Goal: Information Seeking & Learning: Learn about a topic

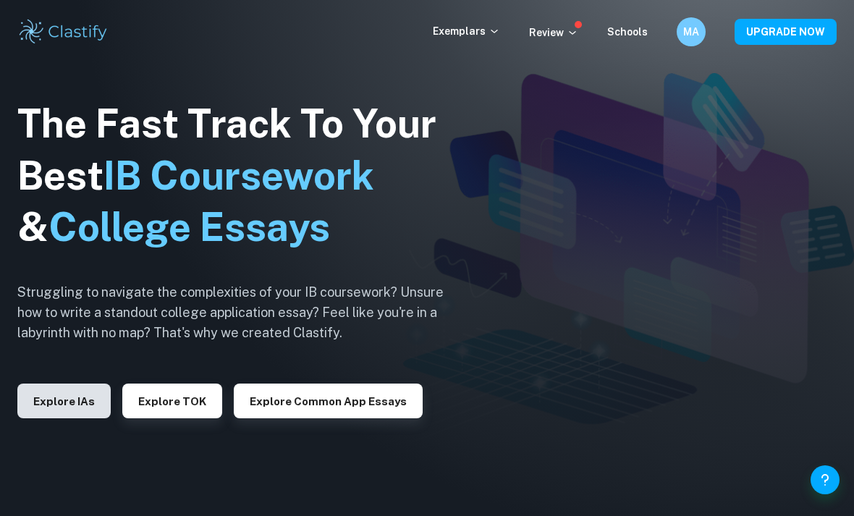
click at [88, 418] on button "Explore IAs" at bounding box center [63, 400] width 93 height 35
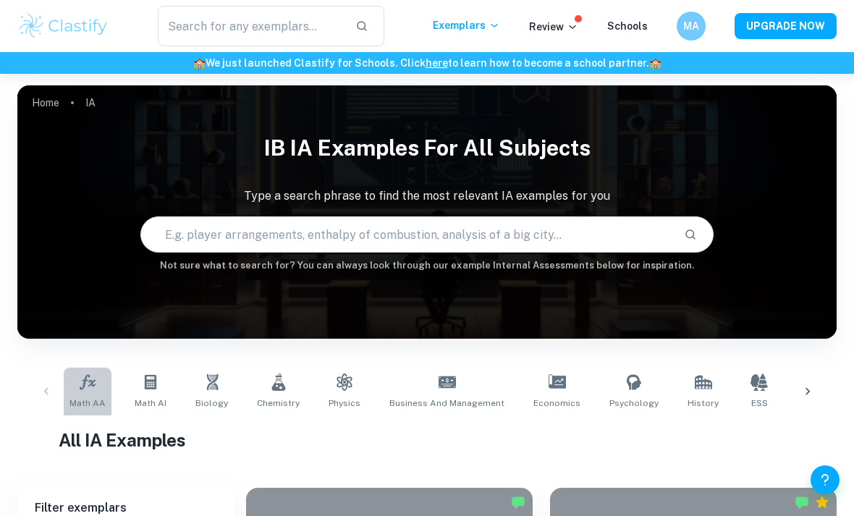
click at [98, 397] on span "Math AA" at bounding box center [87, 402] width 36 height 13
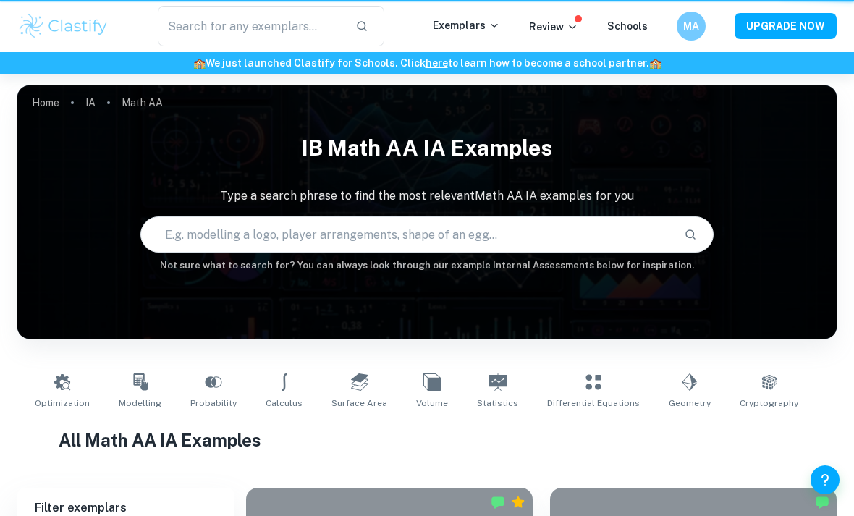
type input "Math AA"
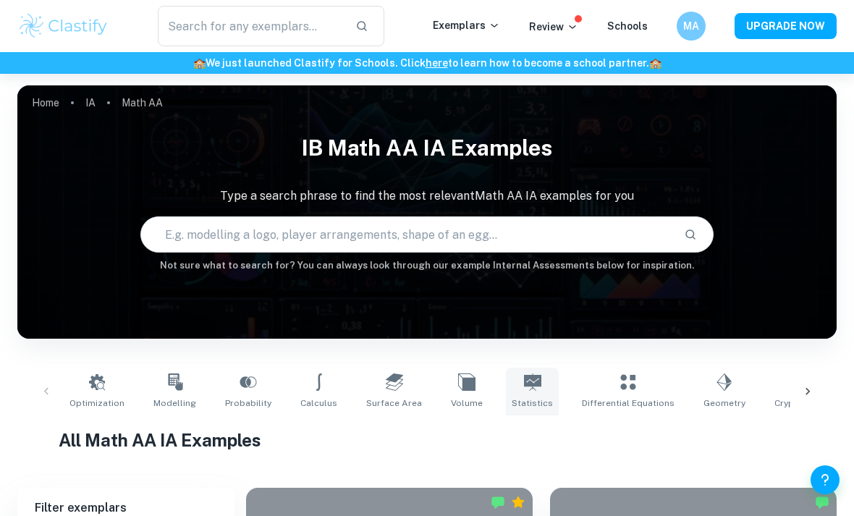
click at [518, 401] on span "Statistics" at bounding box center [531, 402] width 41 height 13
type input "Statistics"
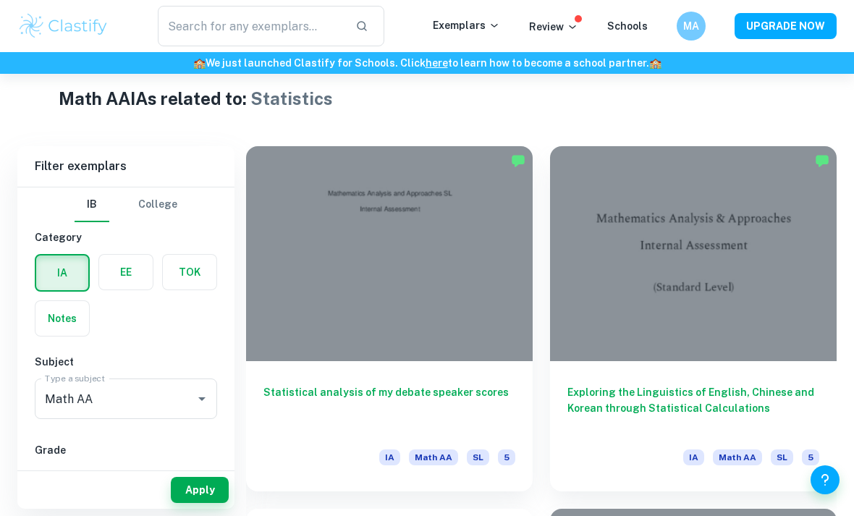
scroll to position [341, 0]
click at [55, 493] on input "7" at bounding box center [57, 481] width 29 height 29
checkbox input "true"
click at [102, 488] on input "6" at bounding box center [101, 480] width 29 height 29
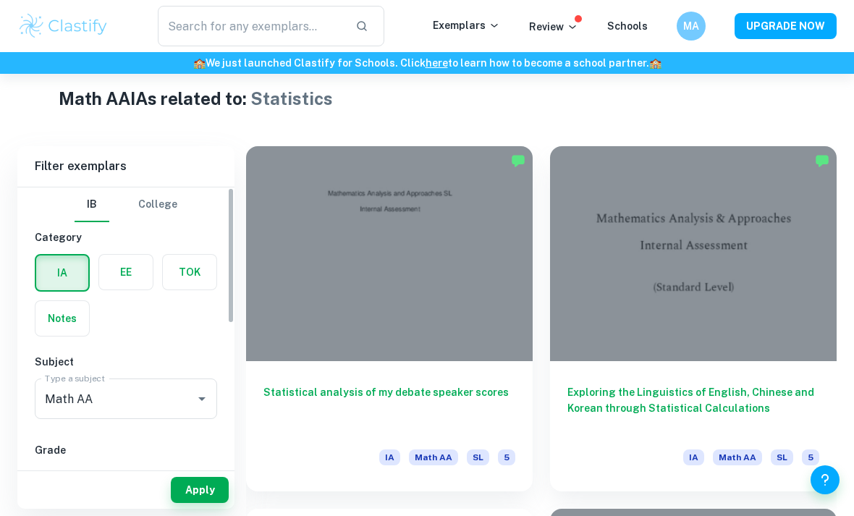
checkbox input "true"
click at [201, 503] on button "Apply" at bounding box center [200, 490] width 58 height 26
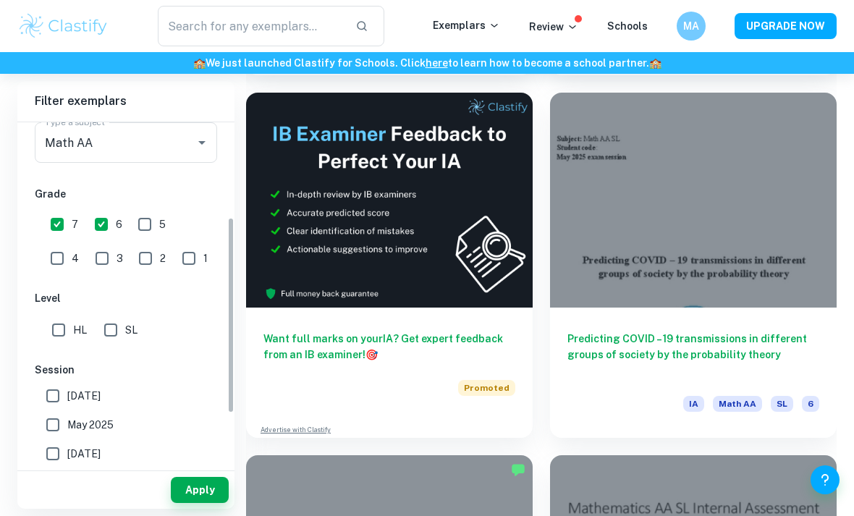
scroll to position [192, 0]
click at [123, 334] on input "SL" at bounding box center [110, 328] width 29 height 29
checkbox input "true"
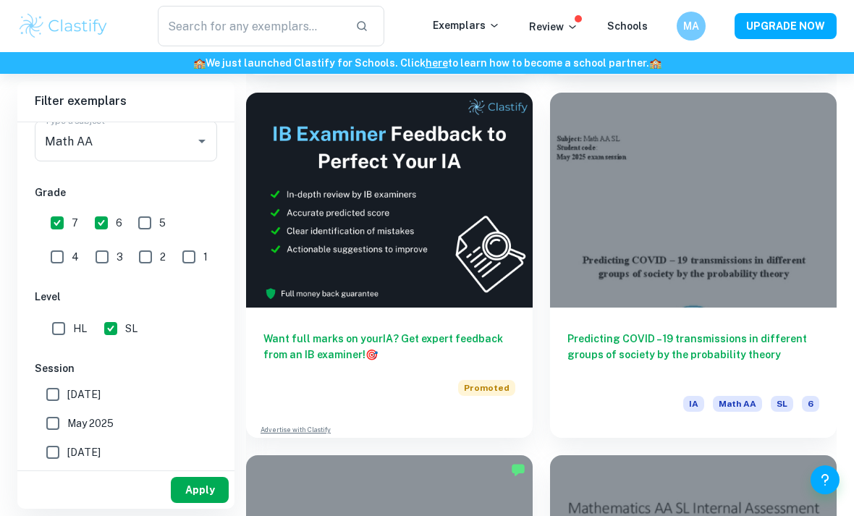
click at [206, 503] on button "Apply" at bounding box center [200, 490] width 58 height 26
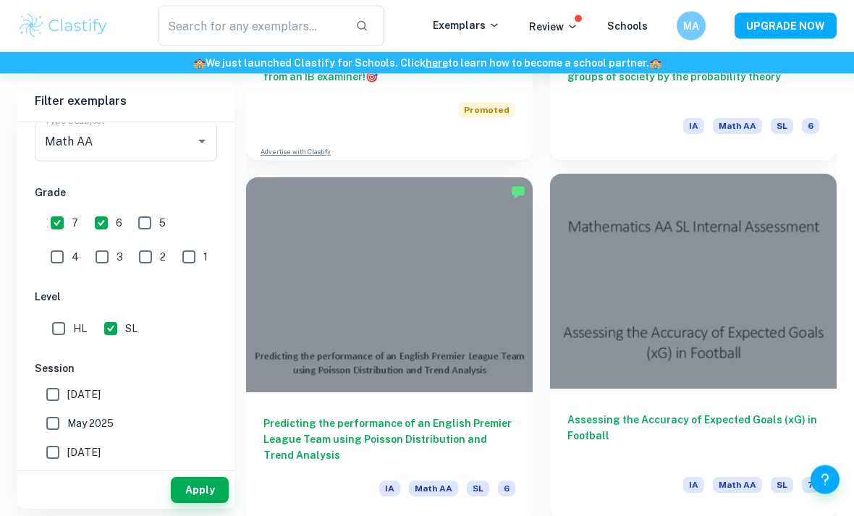
scroll to position [1035, 0]
click at [778, 416] on h6 "Assessing the Accuracy of Expected Goals (xG) in Football" at bounding box center [693, 436] width 252 height 48
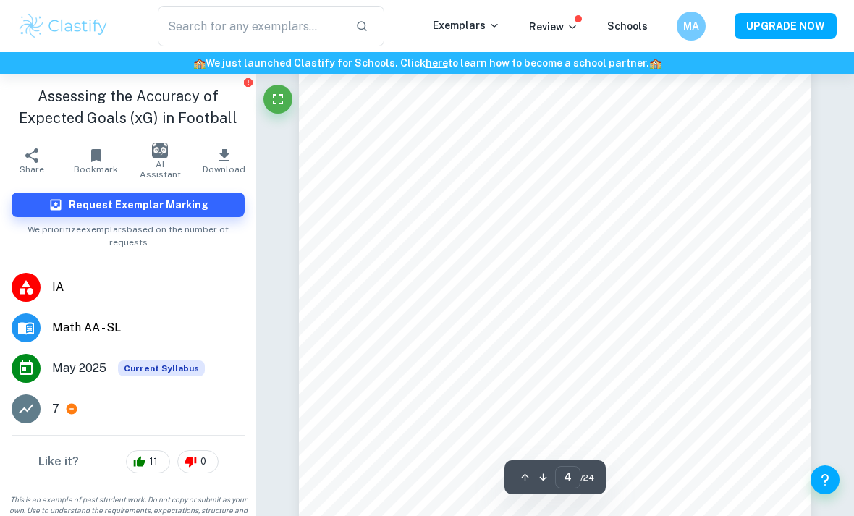
scroll to position [2409, 0]
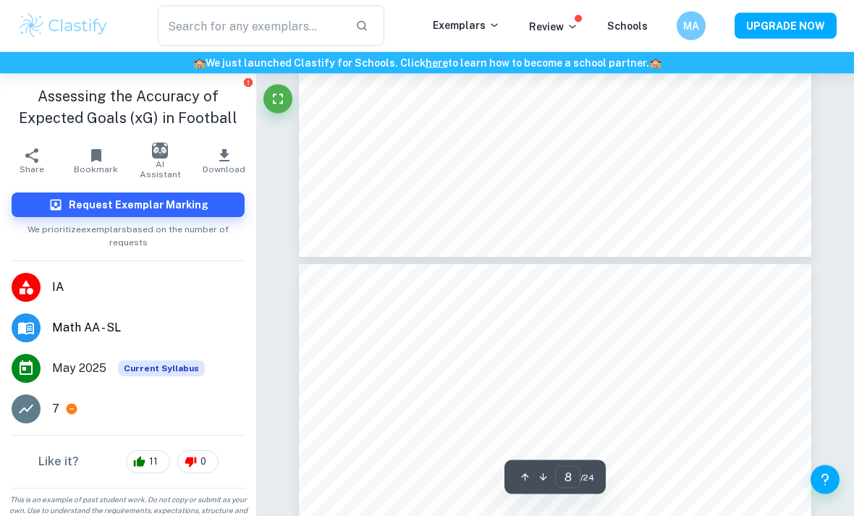
type input "7"
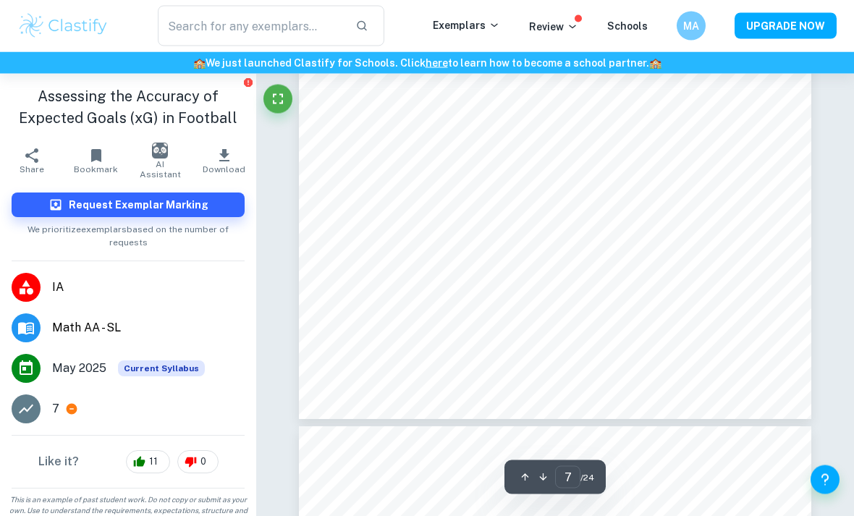
scroll to position [4500, 0]
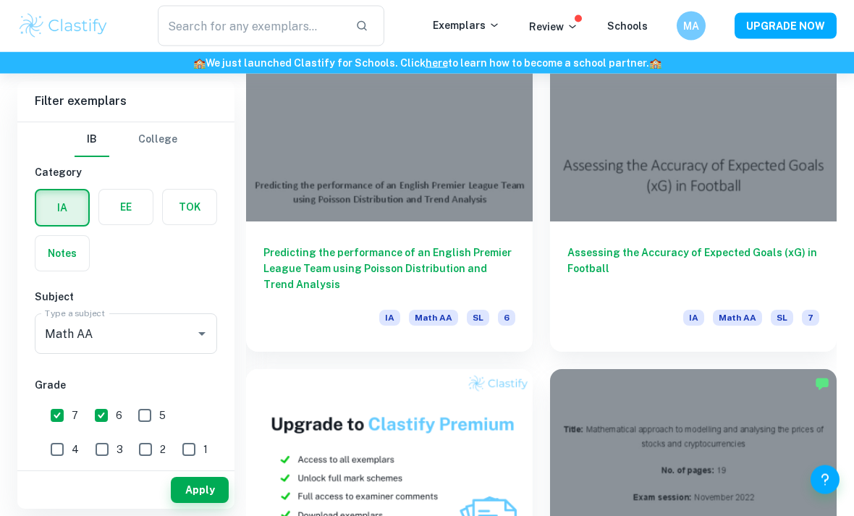
scroll to position [1285, 0]
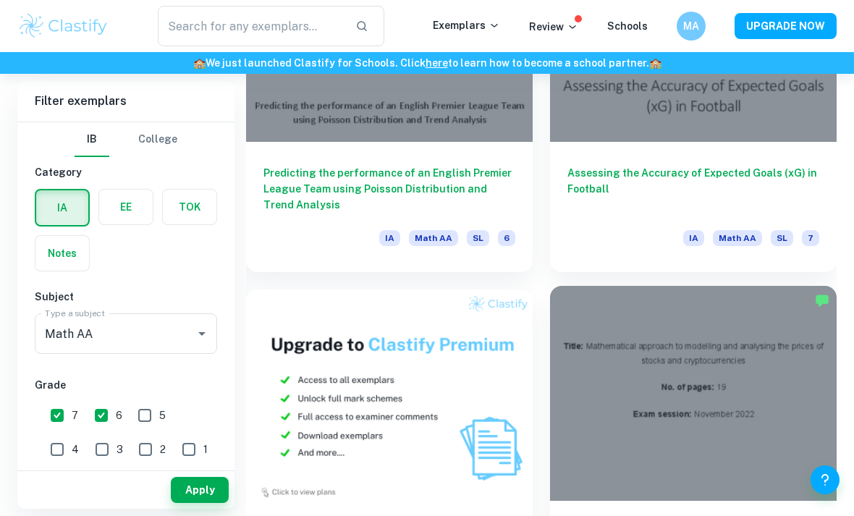
click at [787, 310] on div at bounding box center [693, 393] width 286 height 215
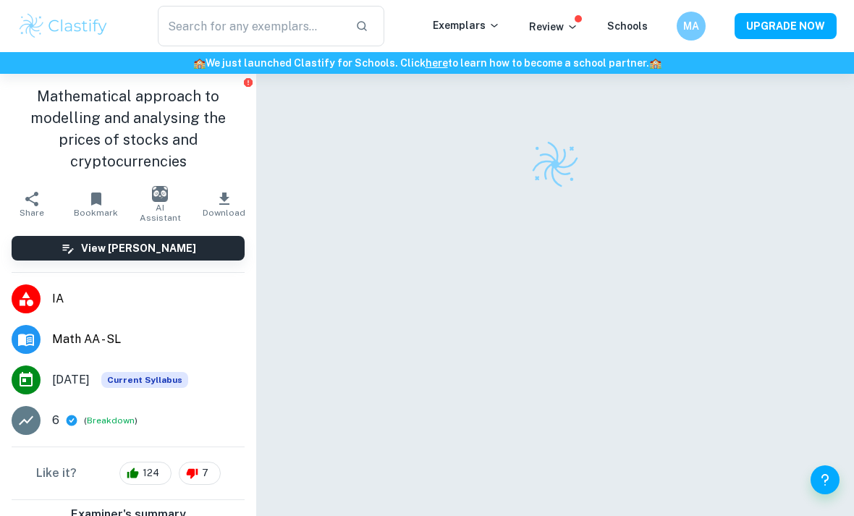
scroll to position [40, 0]
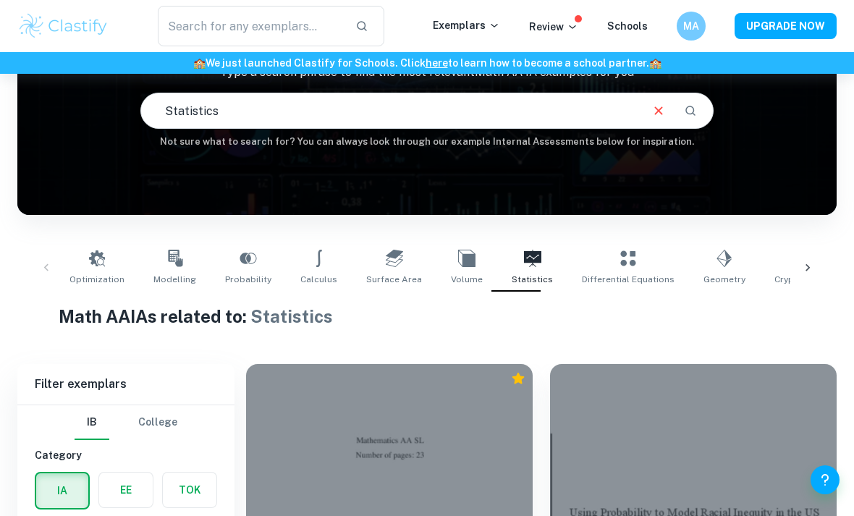
scroll to position [119, 0]
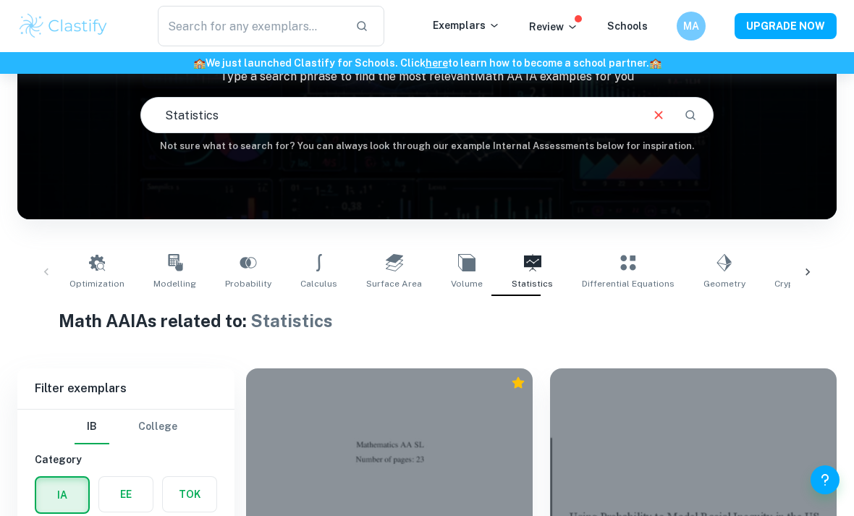
click at [664, 114] on icon "Clear" at bounding box center [658, 115] width 16 height 16
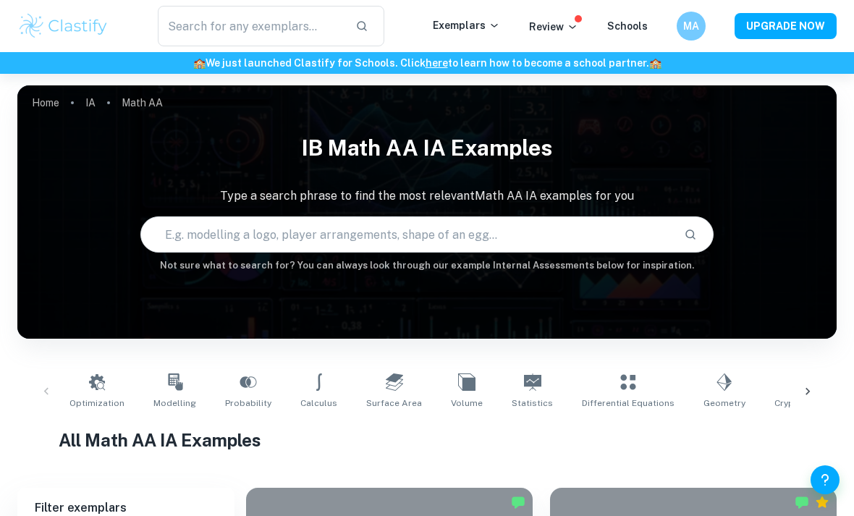
click at [571, 231] on input "text" at bounding box center [406, 234] width 531 height 41
type input "Temperature"
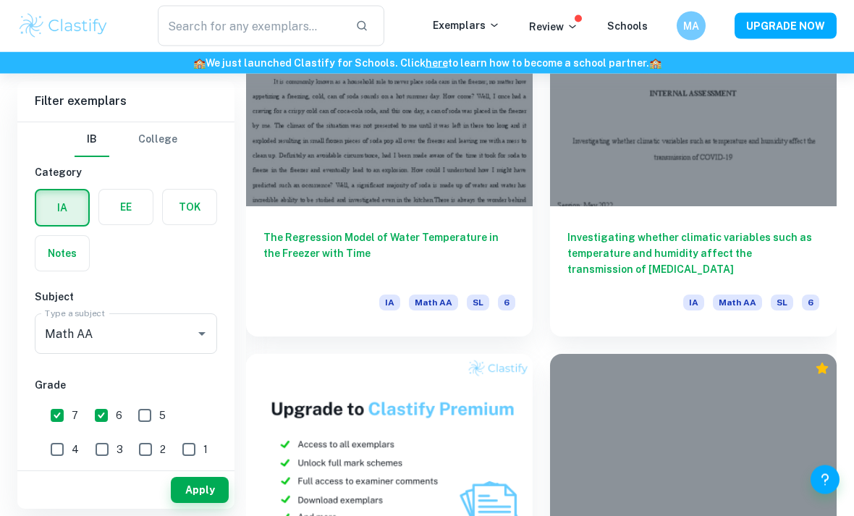
scroll to position [1221, 0]
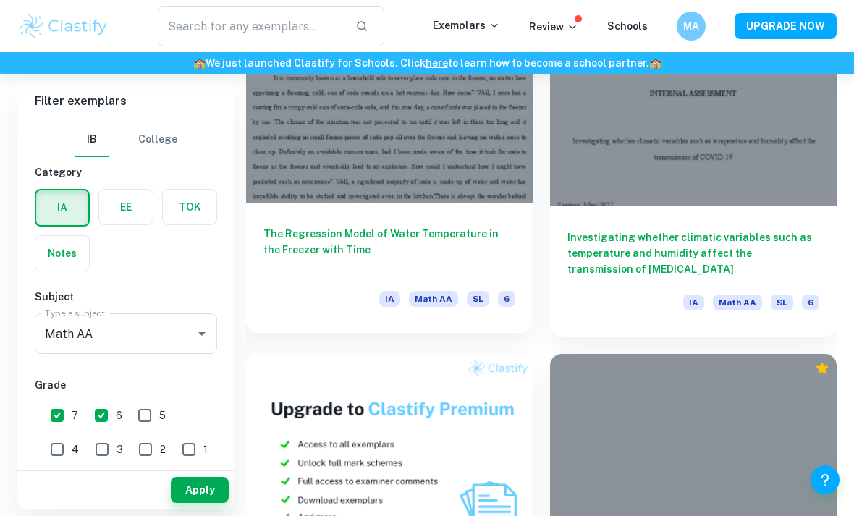
click at [311, 244] on h6 "The Regression Model of Water Temperature in the Freezer with Time" at bounding box center [389, 250] width 252 height 48
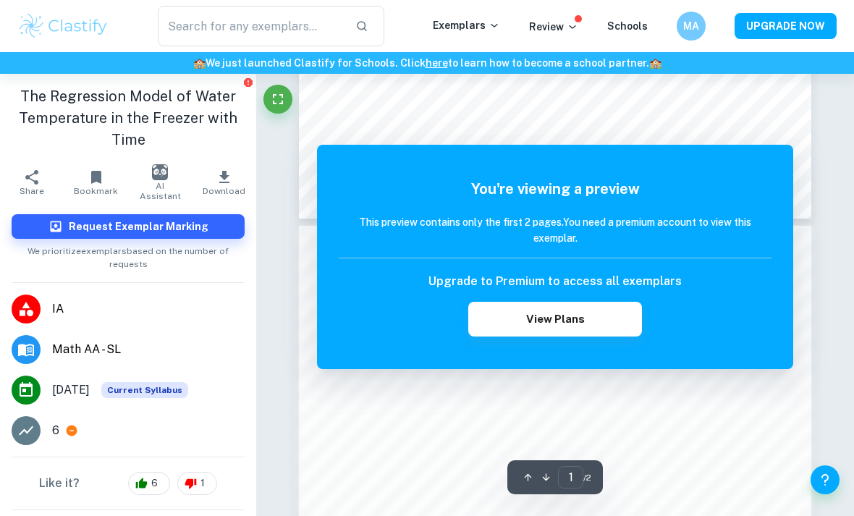
scroll to position [532, 0]
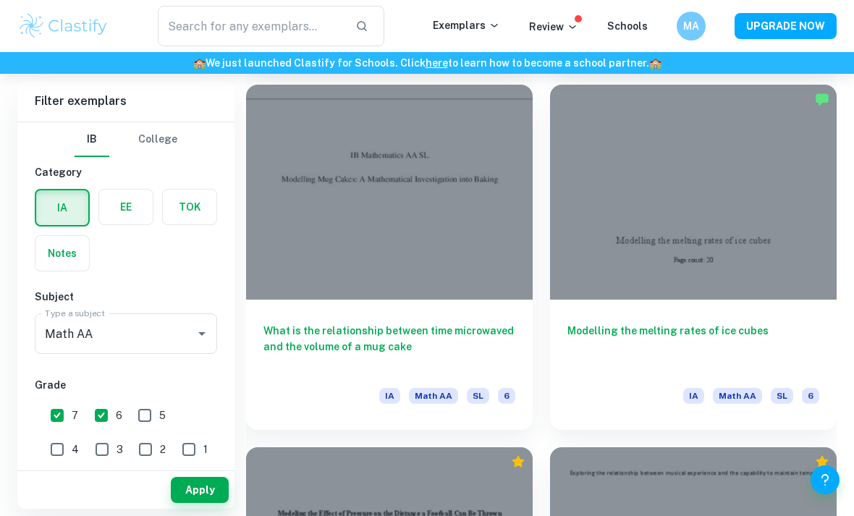
scroll to position [2576, 0]
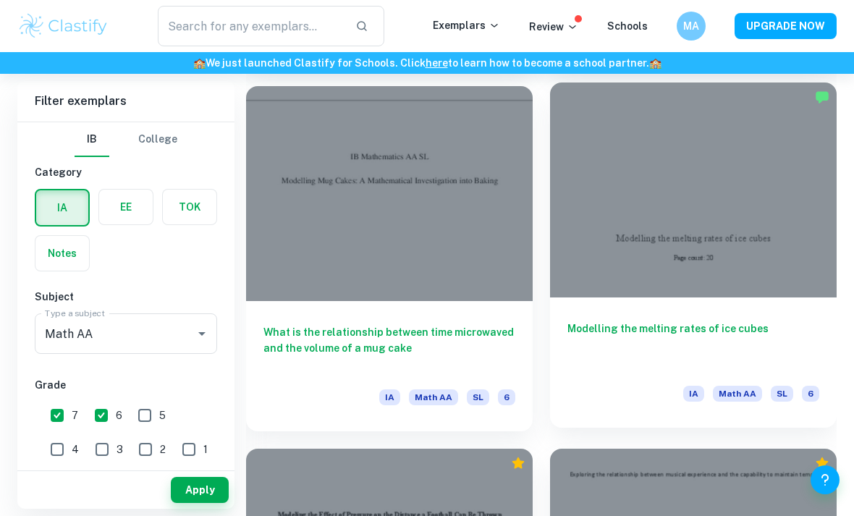
click at [770, 298] on div "Modelling the melting rates of ice cubes IA Math AA SL 6" at bounding box center [693, 362] width 286 height 130
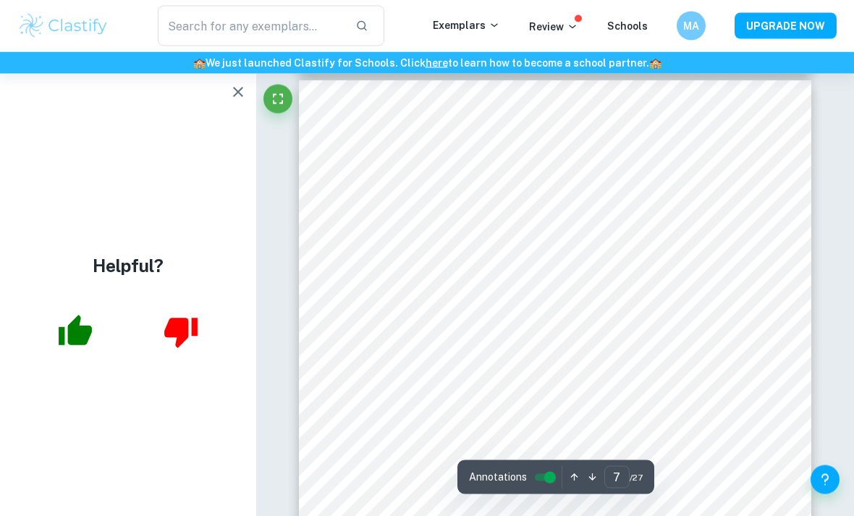
scroll to position [4559, 0]
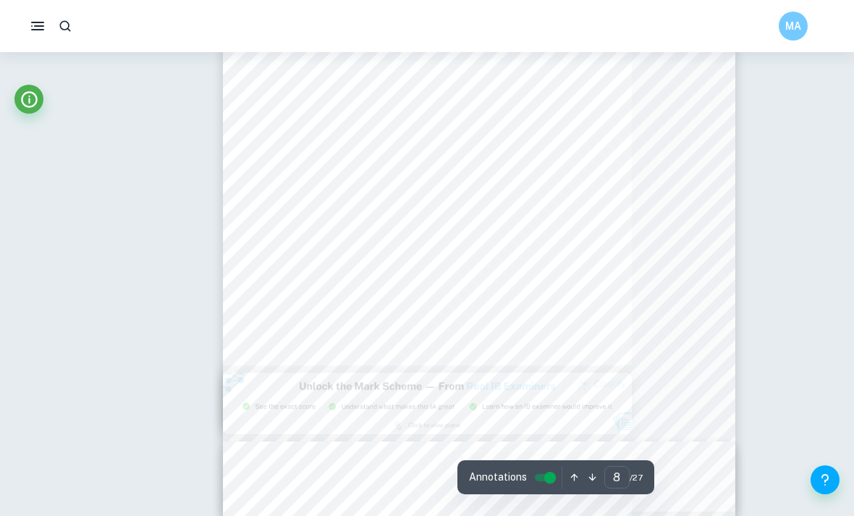
type input "5"
